Goal: Information Seeking & Learning: Find specific fact

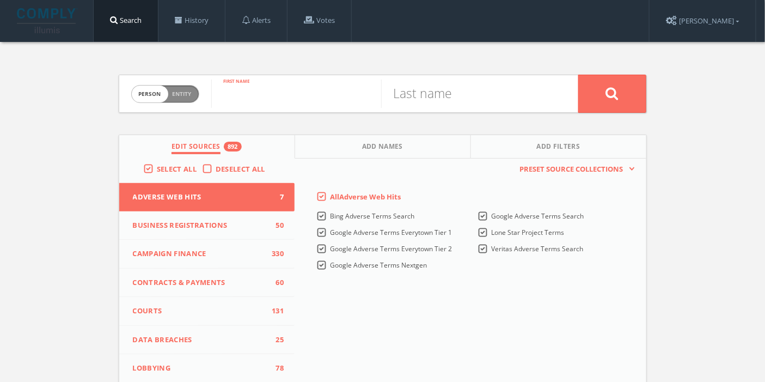
click at [305, 98] on input "text" at bounding box center [296, 93] width 170 height 28
type input "[PERSON_NAME]"
click at [597, 95] on button at bounding box center [612, 94] width 68 height 38
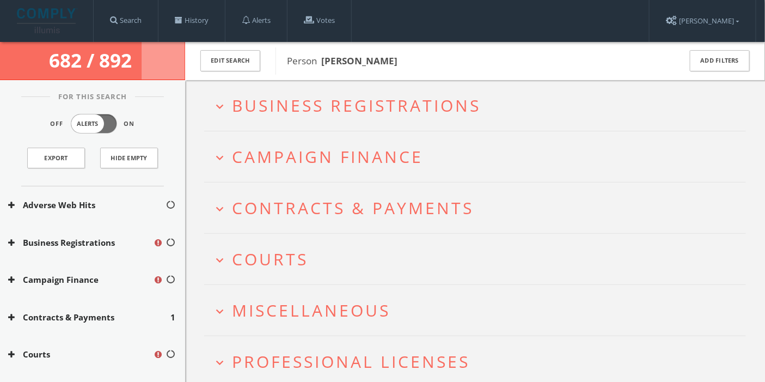
click at [17, 278] on button "Campaign Finance" at bounding box center [80, 279] width 145 height 13
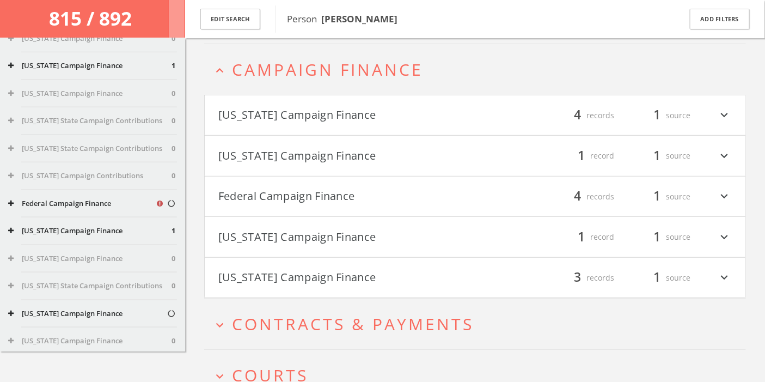
scroll to position [354, 0]
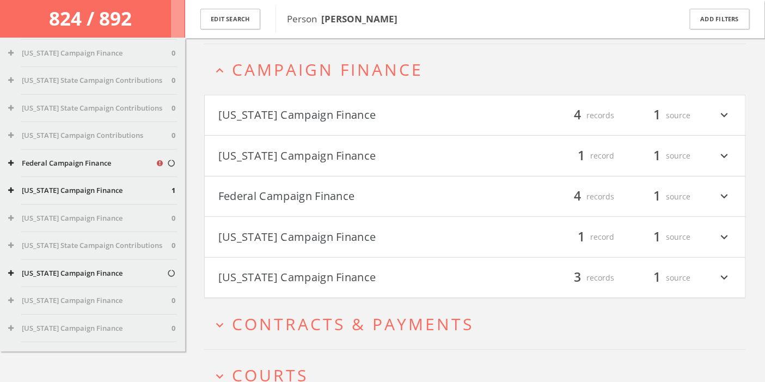
click at [11, 161] on icon at bounding box center [10, 162] width 5 height 7
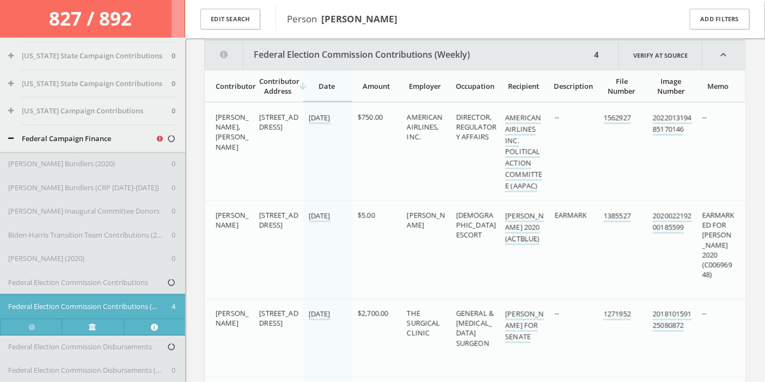
scroll to position [403, 0]
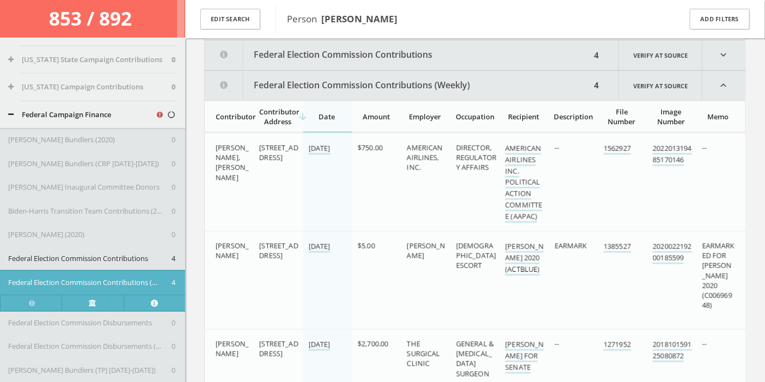
click at [9, 113] on icon at bounding box center [10, 114] width 5 height 7
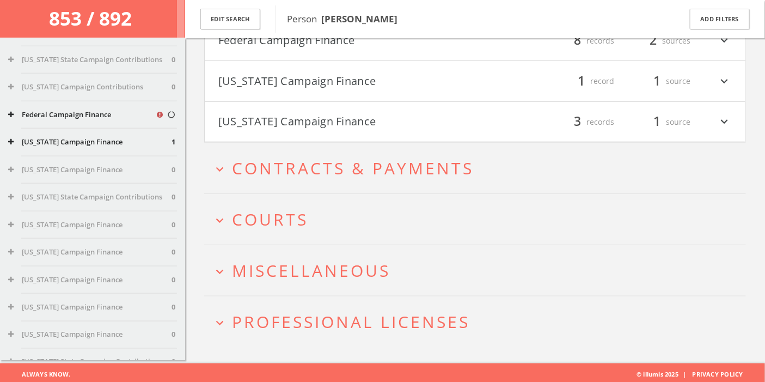
click at [11, 115] on icon at bounding box center [10, 114] width 5 height 7
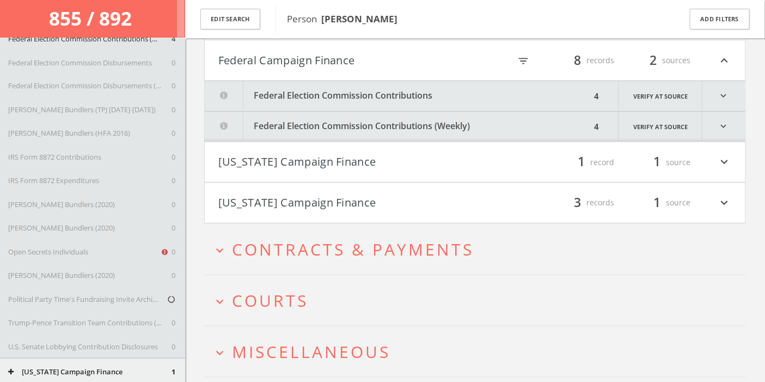
scroll to position [669, 0]
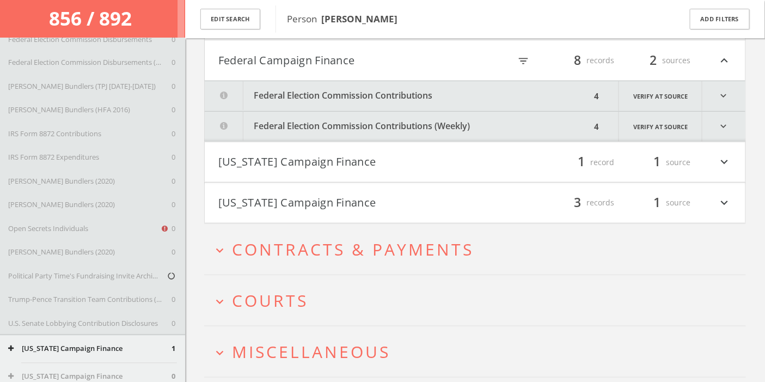
click at [90, 229] on button "Open Secrets Individuals" at bounding box center [84, 229] width 152 height 11
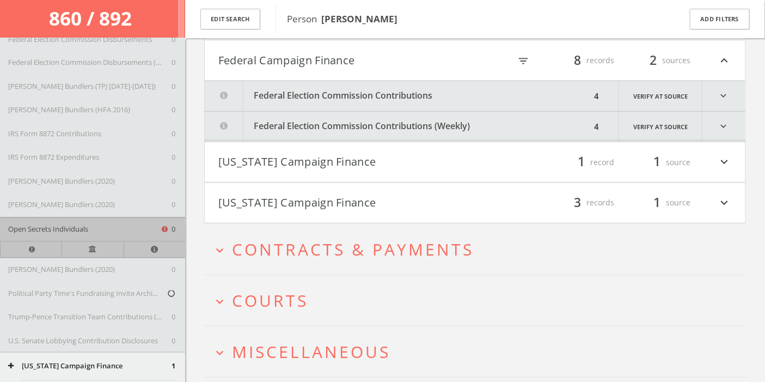
scroll to position [368, 0]
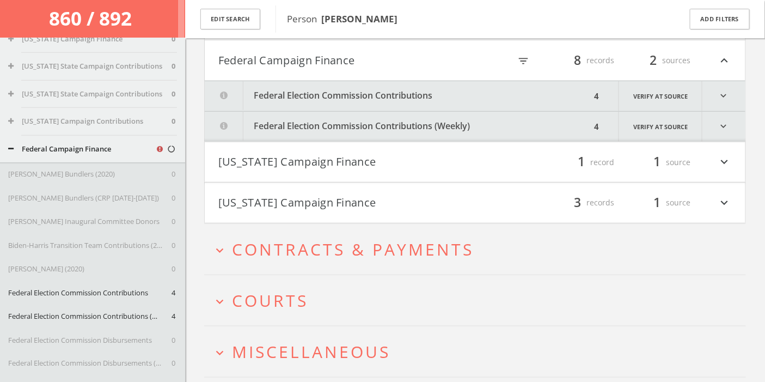
click at [12, 149] on icon at bounding box center [10, 148] width 5 height 7
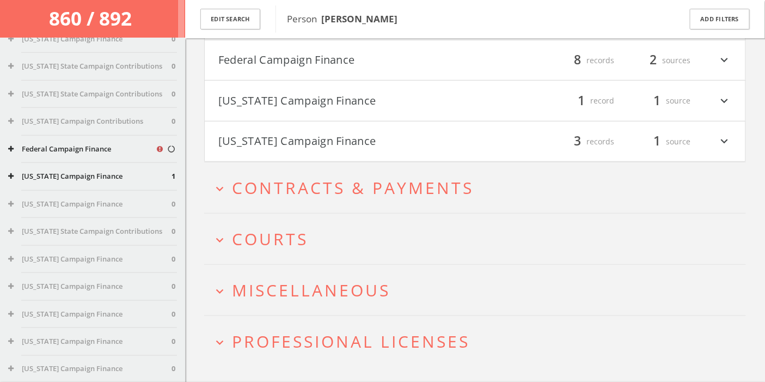
click at [12, 149] on icon at bounding box center [10, 148] width 5 height 7
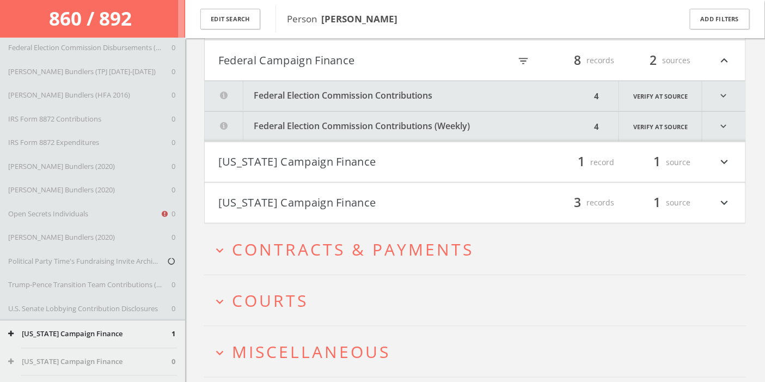
scroll to position [707, 0]
click at [129, 236] on button "Political Party Time's Fundraising Invite Archive" at bounding box center [87, 238] width 158 height 11
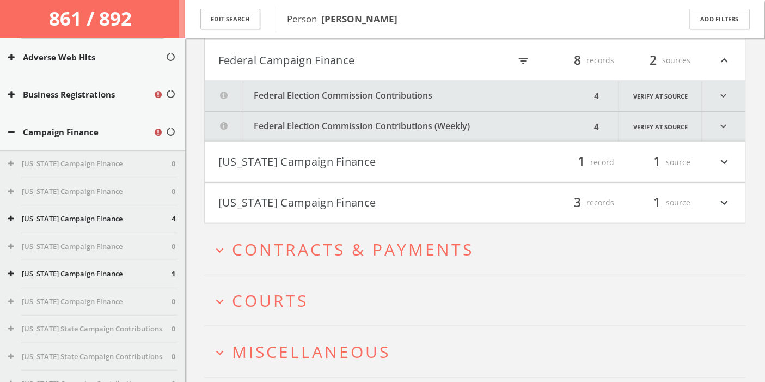
scroll to position [0, 0]
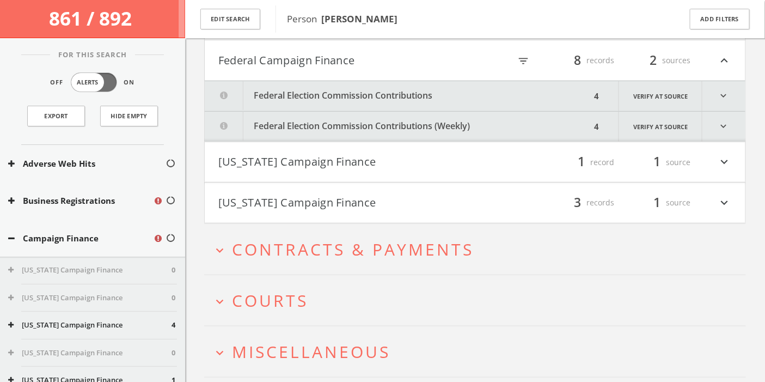
click at [11, 237] on icon at bounding box center [11, 238] width 7 height 8
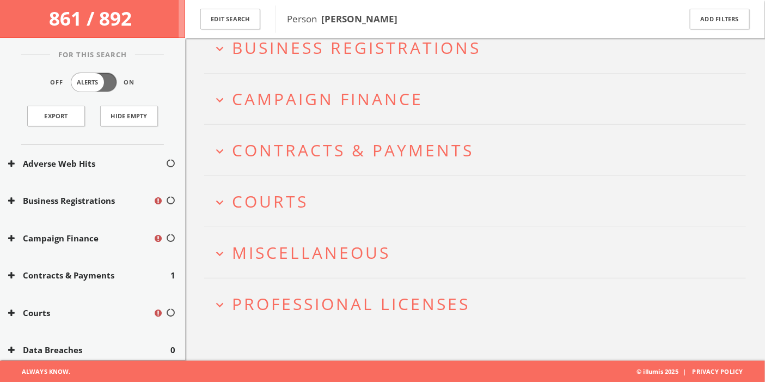
click at [13, 309] on icon at bounding box center [11, 313] width 7 height 8
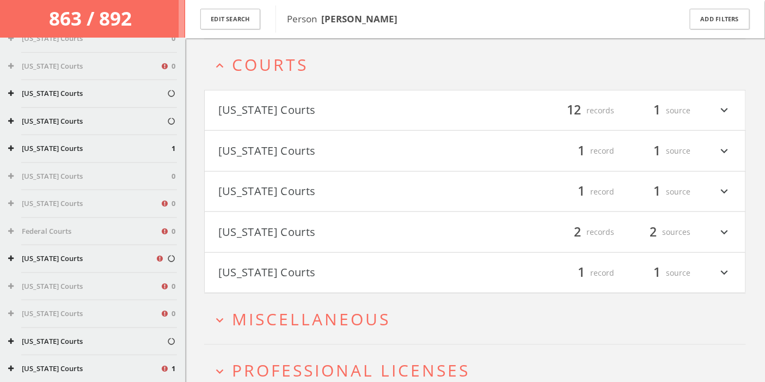
scroll to position [354, 0]
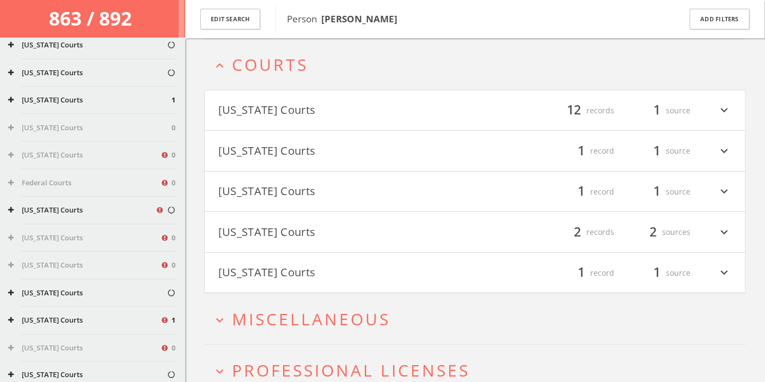
click at [162, 153] on icon at bounding box center [167, 155] width 10 height 9
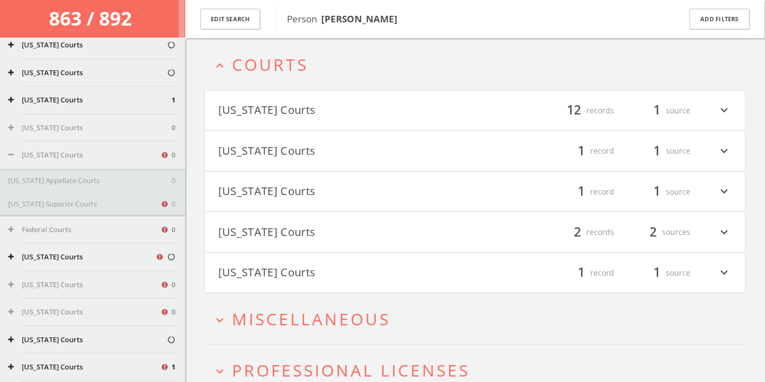
click at [162, 201] on icon at bounding box center [167, 204] width 10 height 9
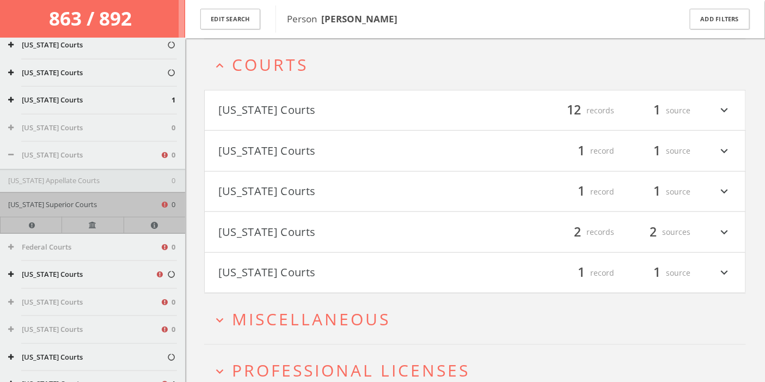
drag, startPoint x: 153, startPoint y: 201, endPoint x: 514, endPoint y: 19, distance: 404.6
click at [514, 19] on span "Person [PERSON_NAME]" at bounding box center [476, 19] width 379 height 14
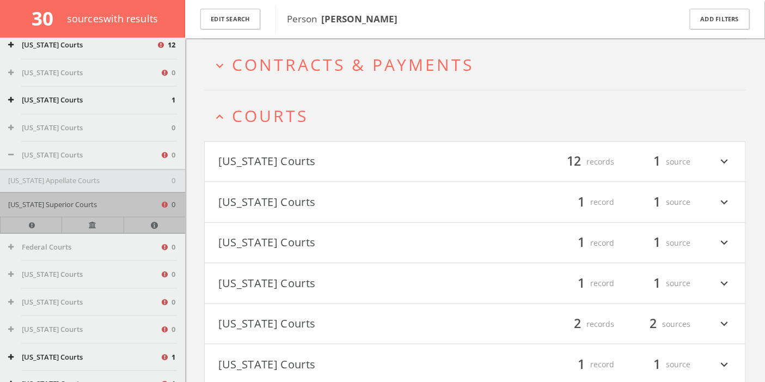
scroll to position [250, 0]
